Goal: Transaction & Acquisition: Purchase product/service

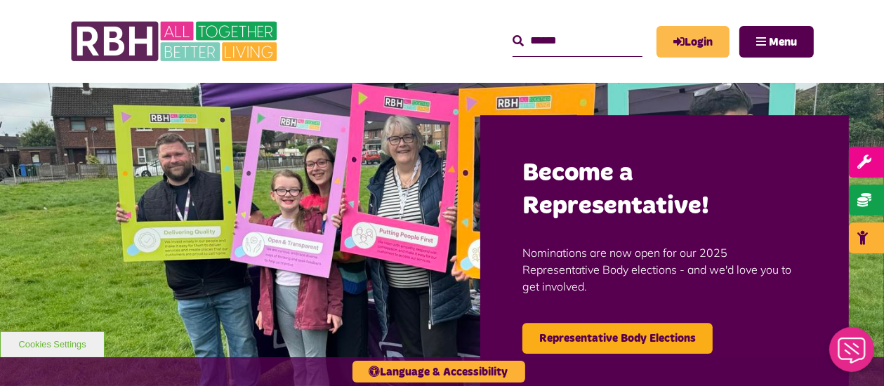
click at [697, 44] on link "Login" at bounding box center [692, 42] width 73 height 32
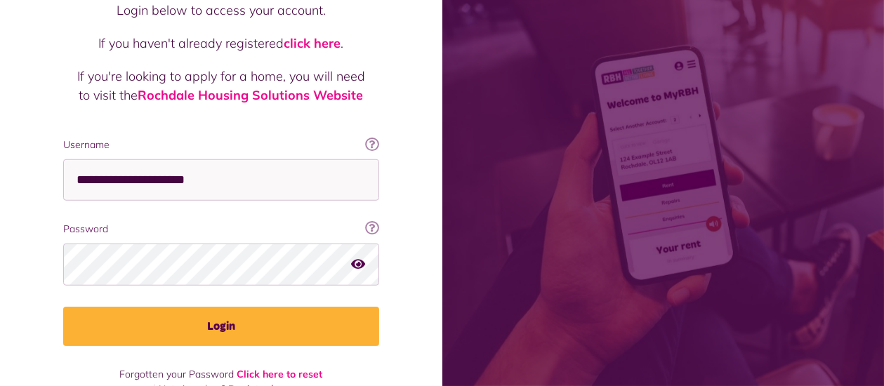
scroll to position [157, 0]
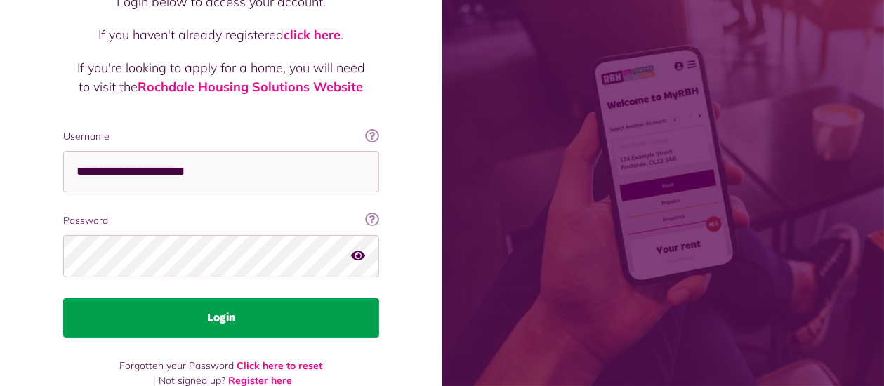
click at [206, 305] on button "Login" at bounding box center [221, 317] width 316 height 39
click at [223, 298] on button "Login" at bounding box center [221, 317] width 316 height 39
click at [228, 298] on button "Login" at bounding box center [221, 317] width 316 height 39
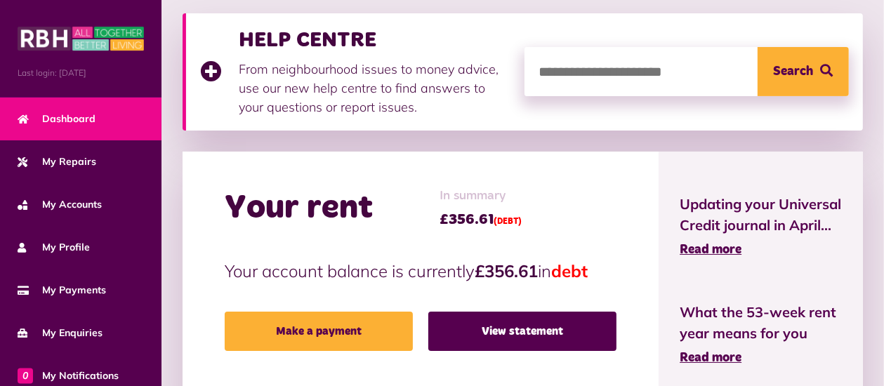
scroll to position [371, 0]
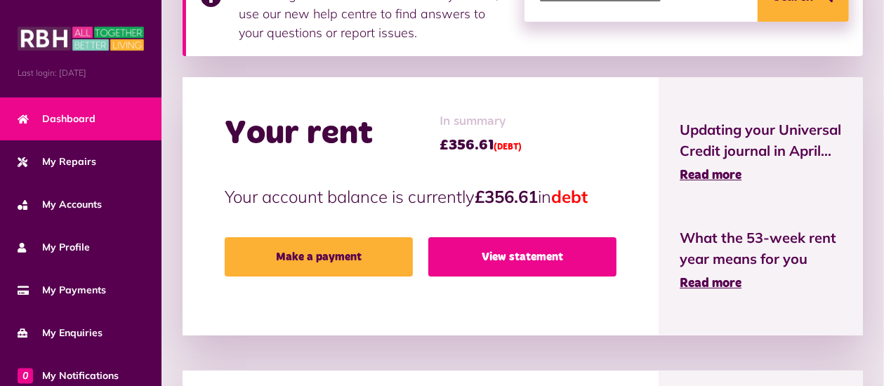
click at [505, 256] on link "View statement" at bounding box center [522, 256] width 188 height 39
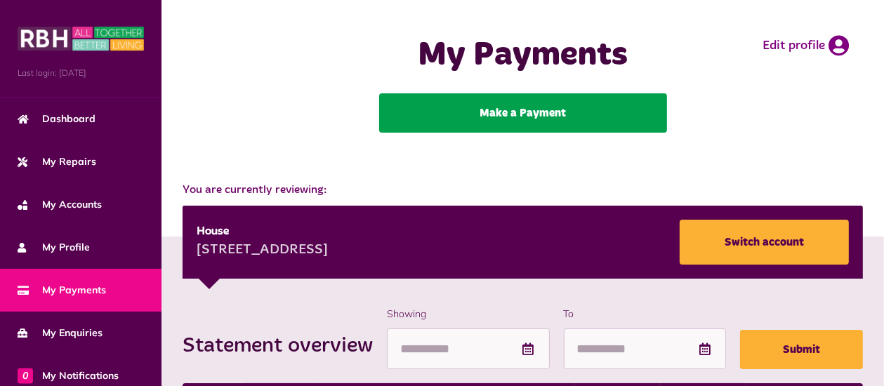
click at [493, 120] on link "Make a Payment" at bounding box center [523, 112] width 288 height 39
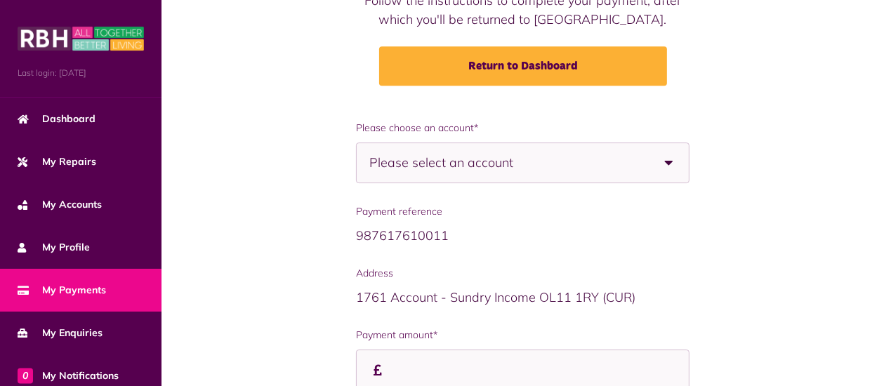
scroll to position [222, 0]
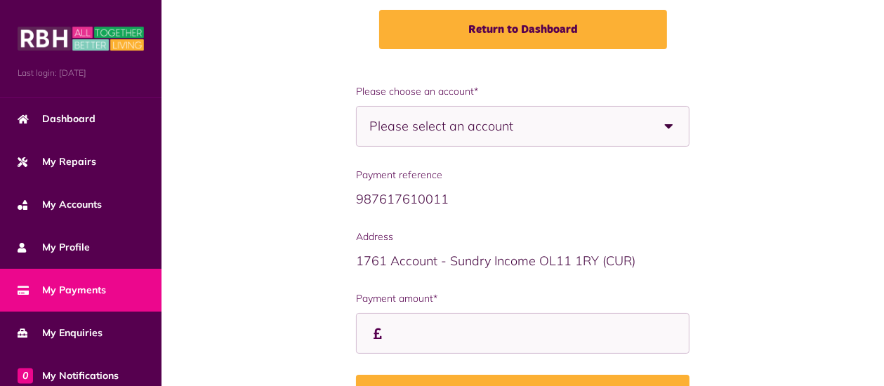
click at [529, 123] on span "Please select an account" at bounding box center [465, 126] width 193 height 39
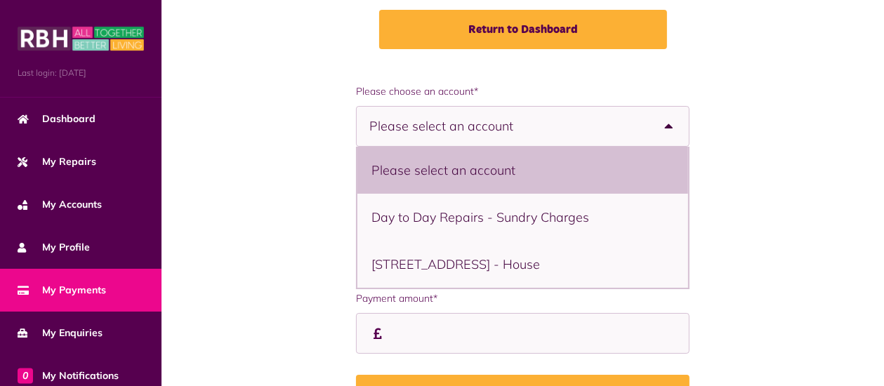
scroll to position [4, 0]
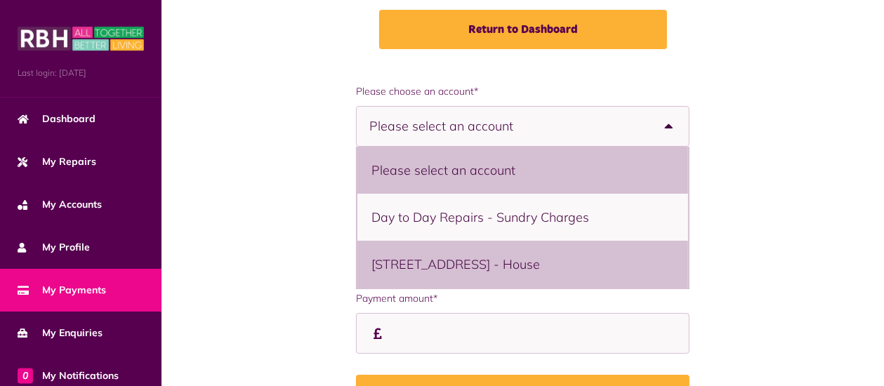
click at [503, 254] on li "[STREET_ADDRESS] - House" at bounding box center [522, 264] width 331 height 47
select select "**********"
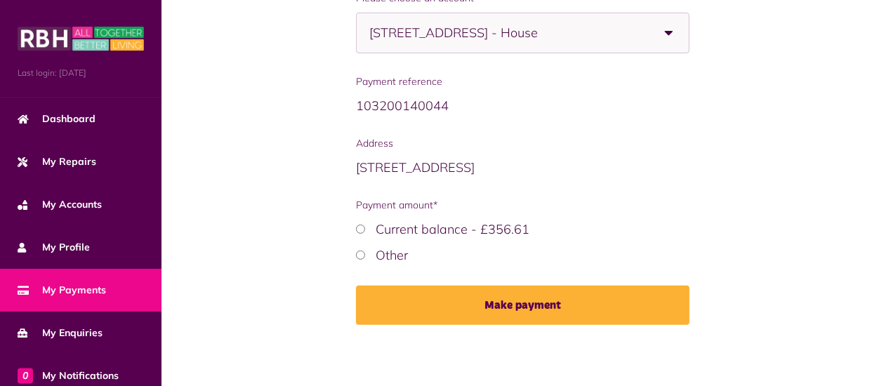
scroll to position [317, 0]
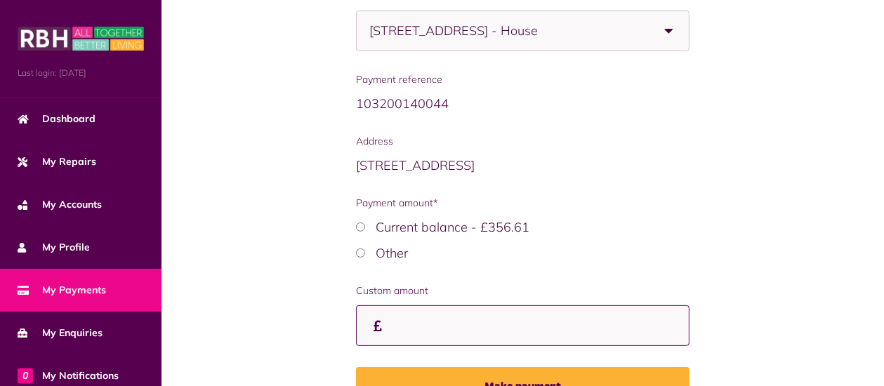
click at [406, 327] on input "Payment amount*" at bounding box center [522, 325] width 333 height 41
type input "*****"
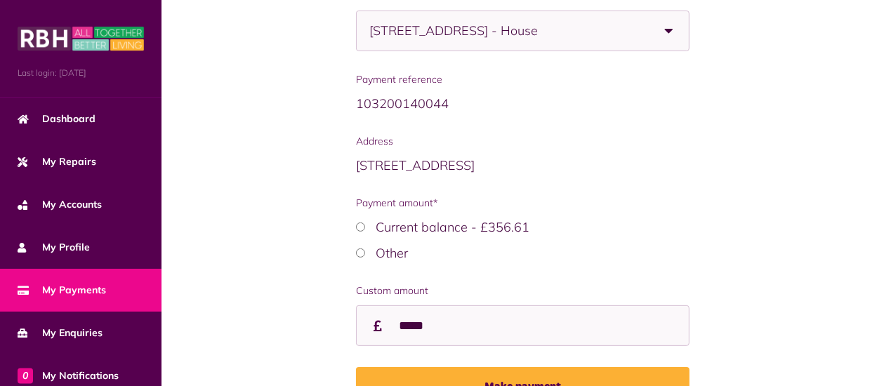
click at [587, 206] on span "Payment amount*" at bounding box center [522, 203] width 333 height 15
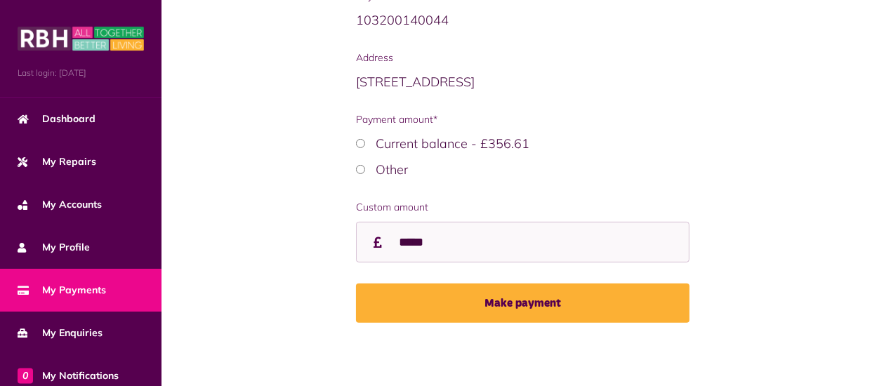
scroll to position [402, 0]
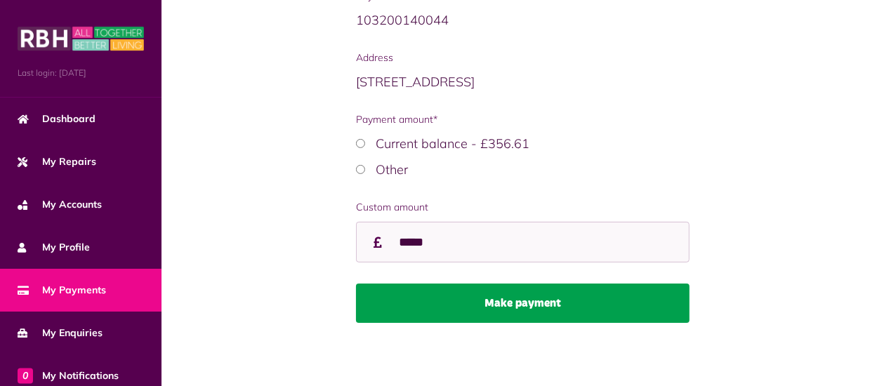
click at [512, 306] on button "Make payment" at bounding box center [522, 303] width 333 height 39
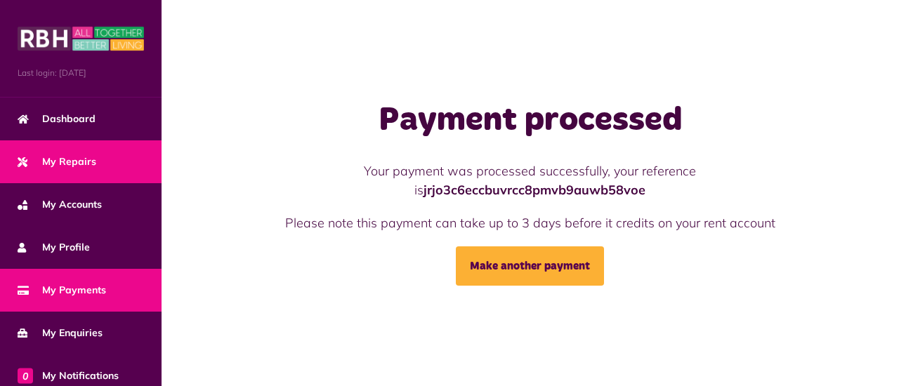
click at [67, 153] on link "My Repairs" at bounding box center [80, 161] width 161 height 43
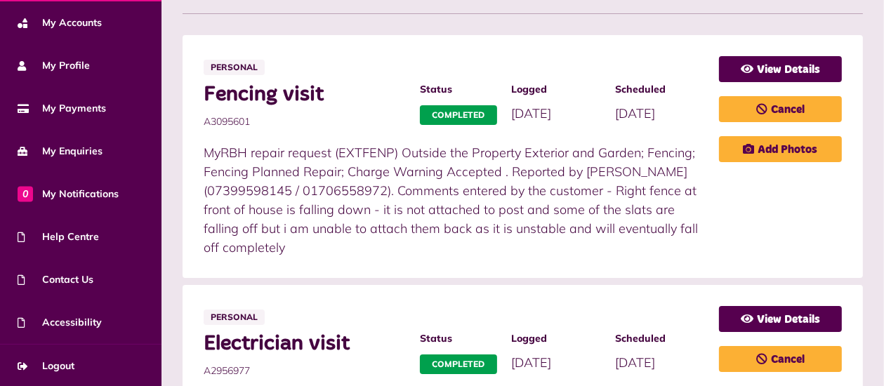
scroll to position [296, 0]
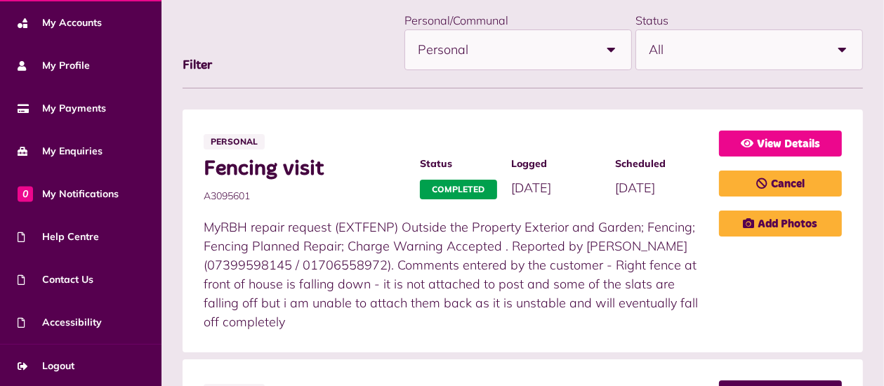
click at [776, 143] on link "View Details" at bounding box center [780, 144] width 123 height 26
